Goal: Task Accomplishment & Management: Use online tool/utility

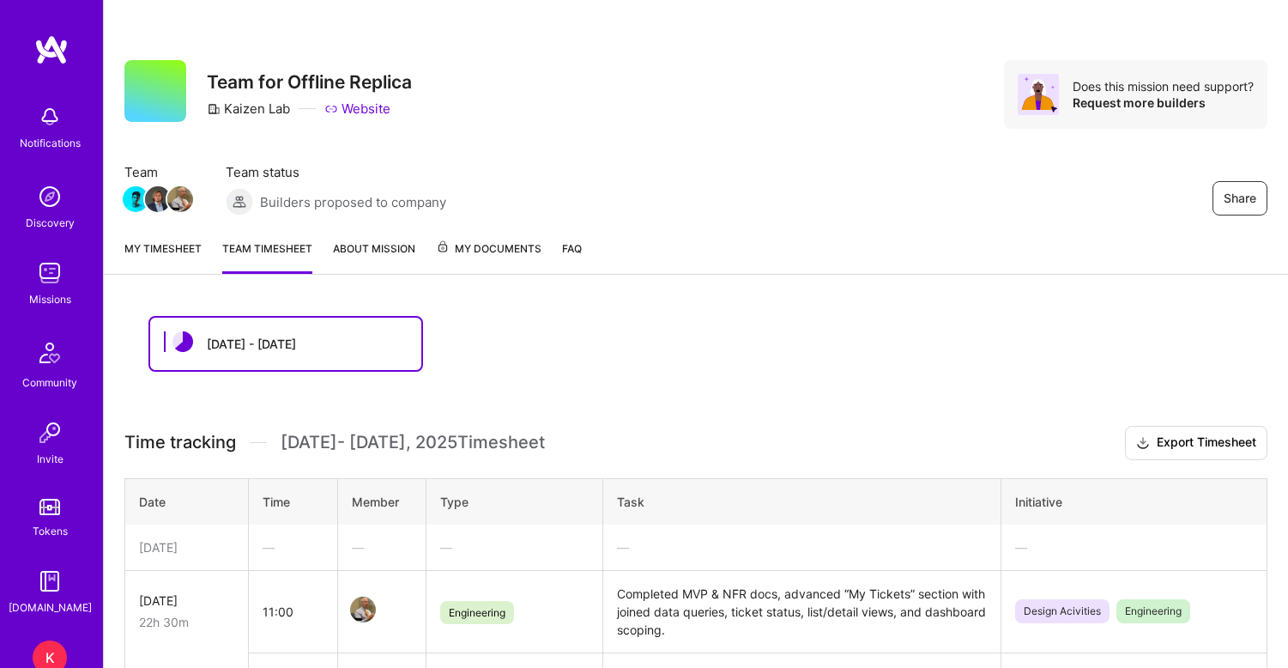
click at [52, 281] on img at bounding box center [50, 273] width 34 height 34
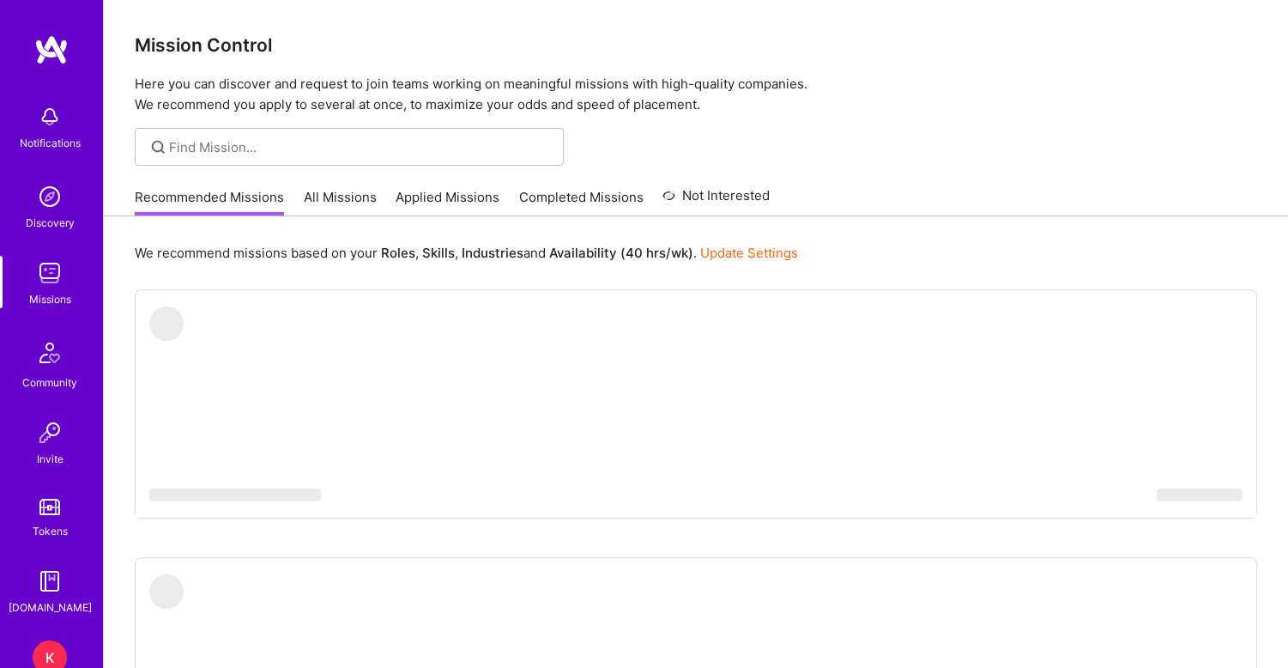
click at [447, 200] on link "Applied Missions" at bounding box center [448, 202] width 104 height 28
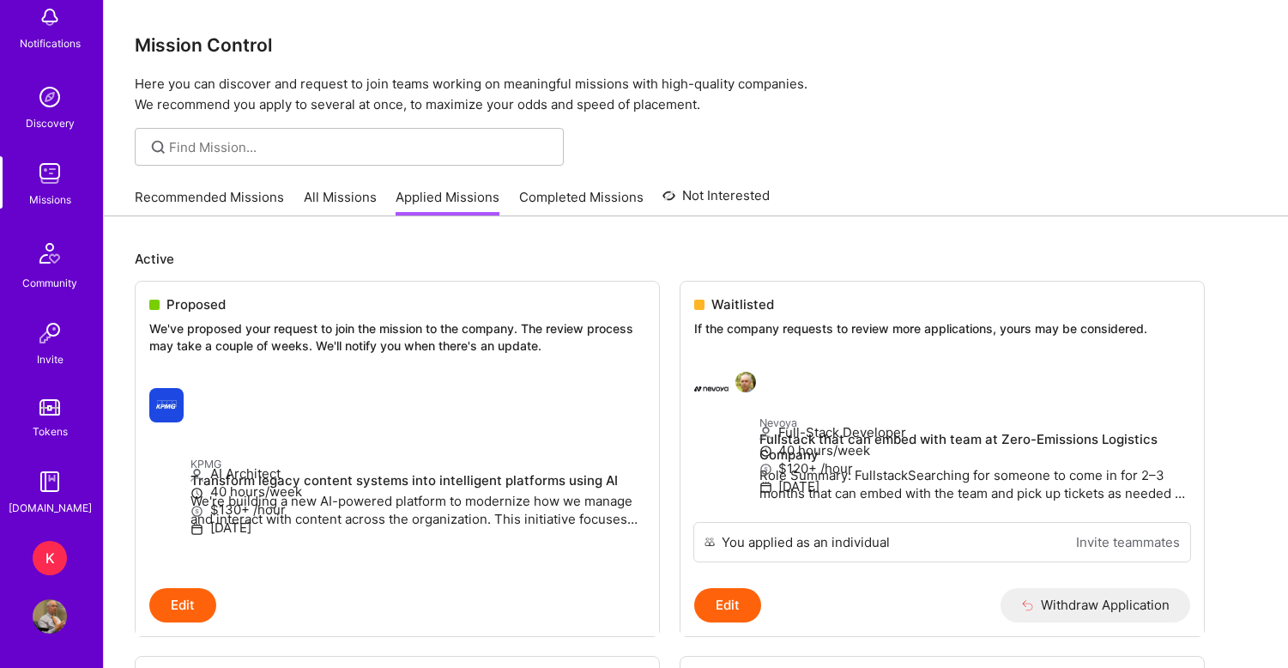
scroll to position [100, 0]
click at [52, 550] on div "K" at bounding box center [50, 558] width 34 height 34
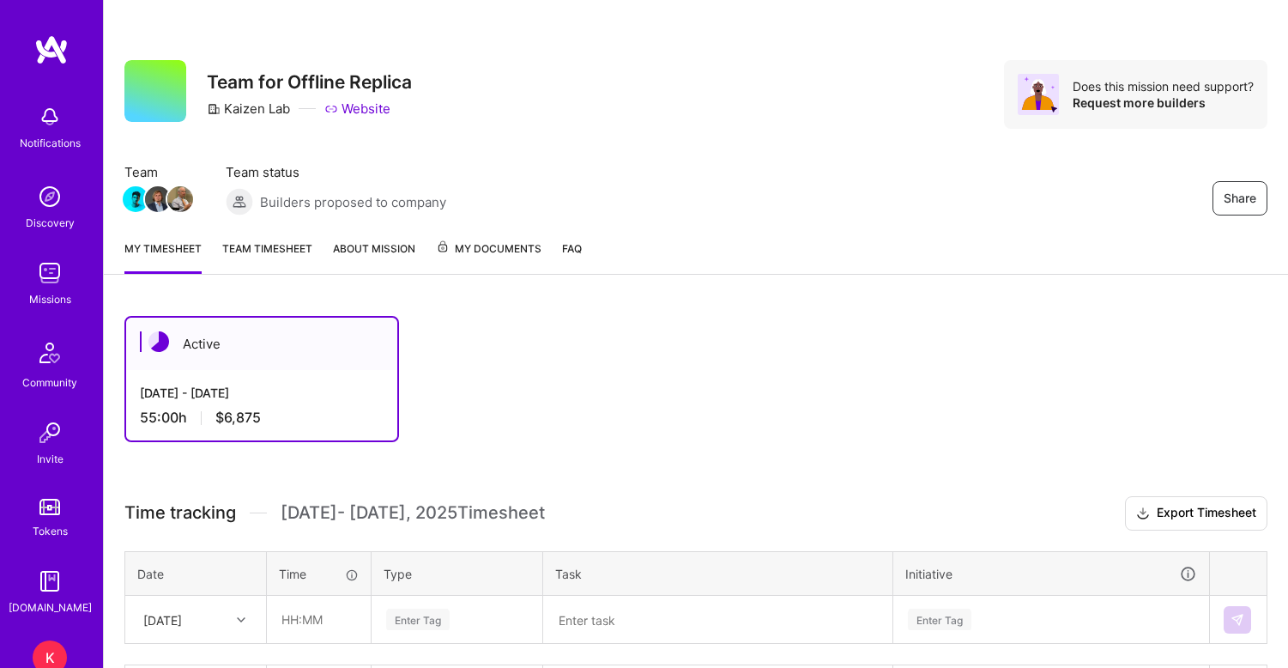
click at [280, 243] on link "Team timesheet" at bounding box center [267, 256] width 90 height 34
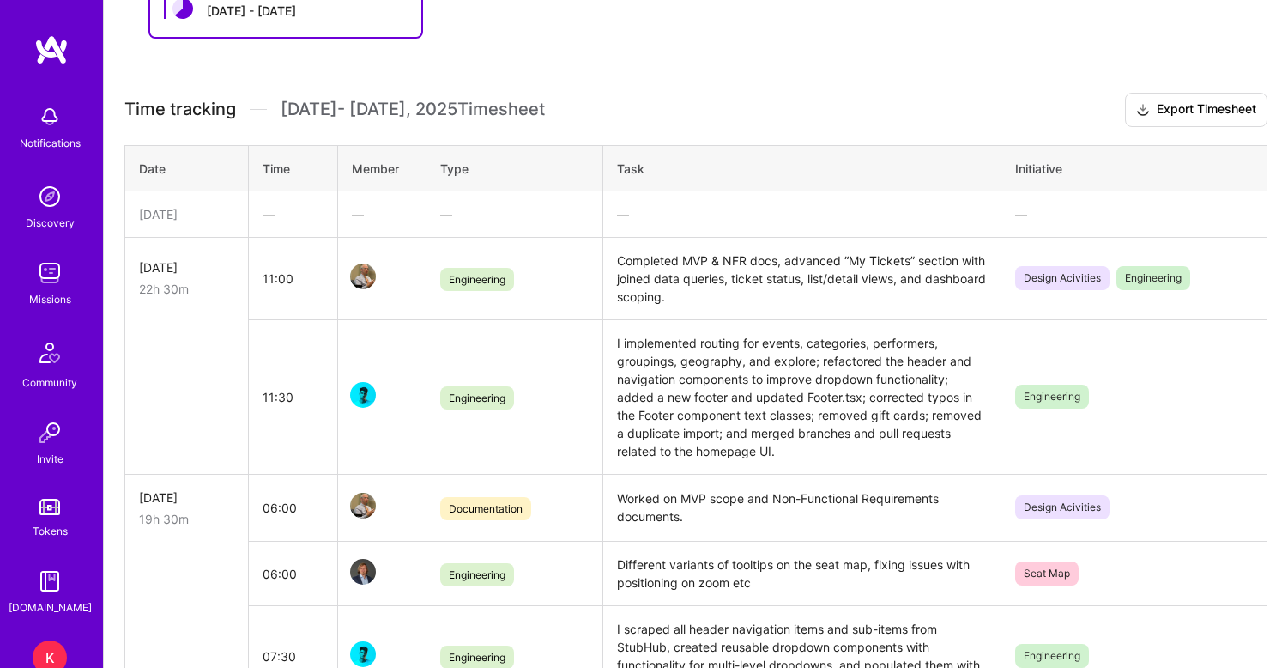
scroll to position [370, 0]
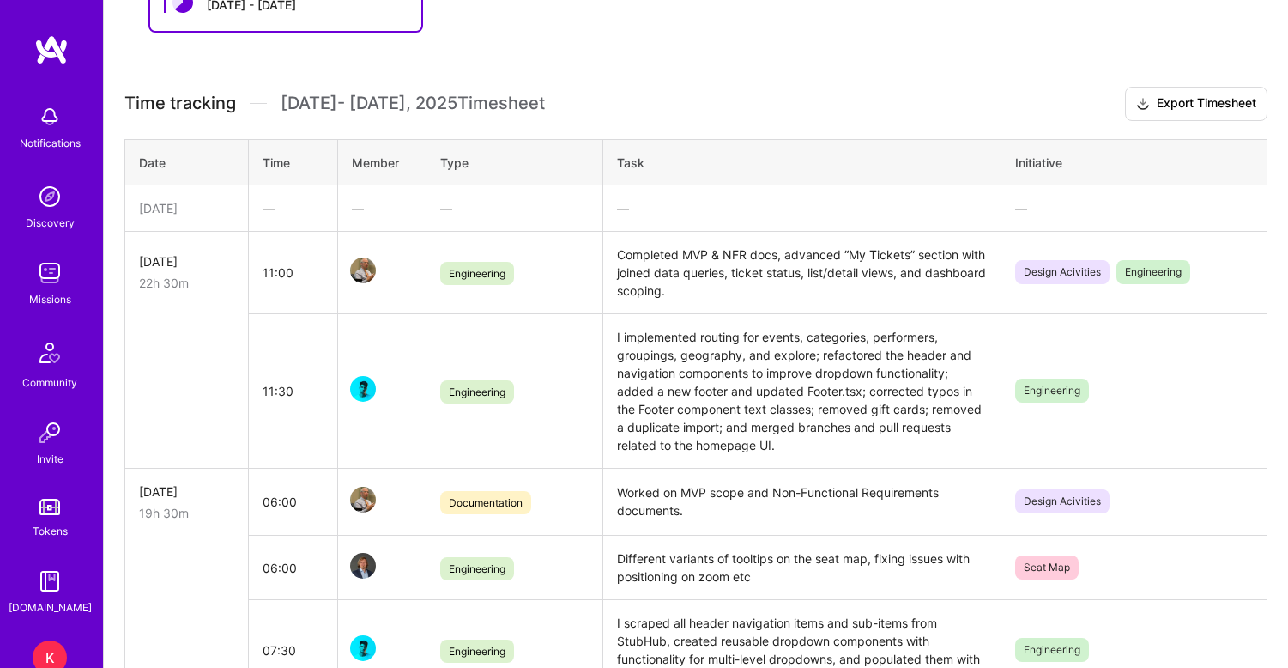
scroll to position [345, 0]
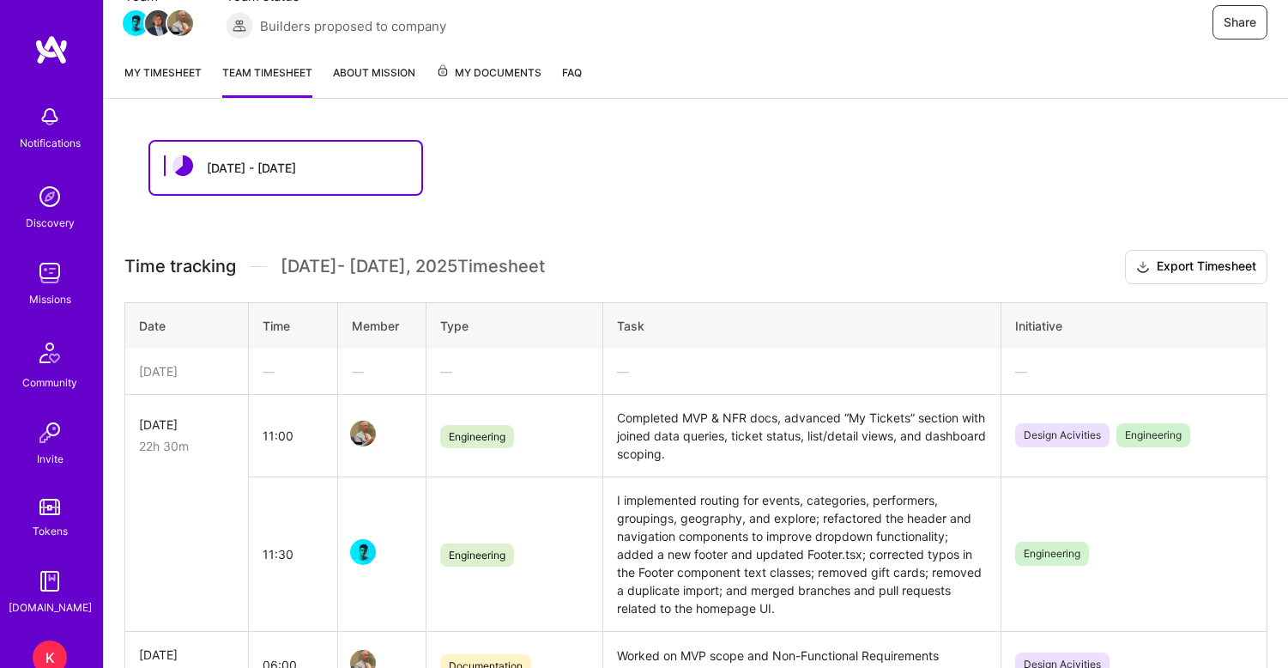
scroll to position [179, 0]
